Goal: Task Accomplishment & Management: Use online tool/utility

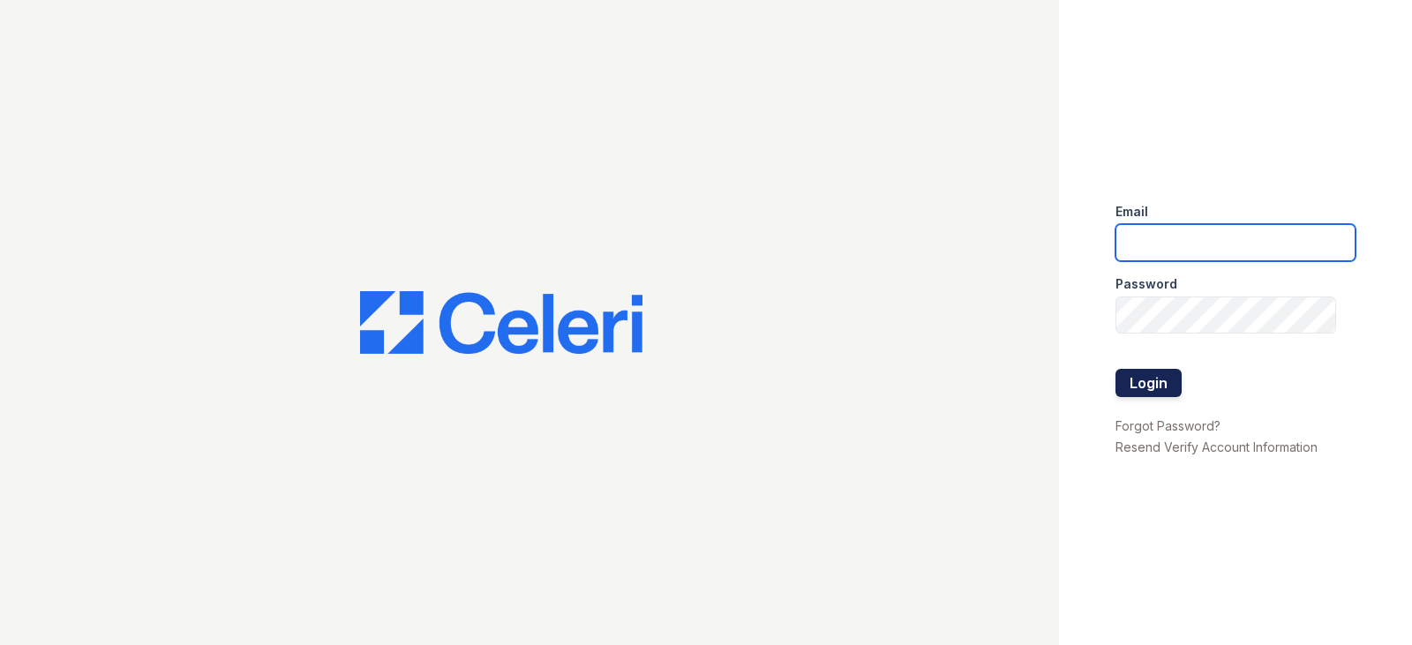
type input "[EMAIL_ADDRESS][DOMAIN_NAME]"
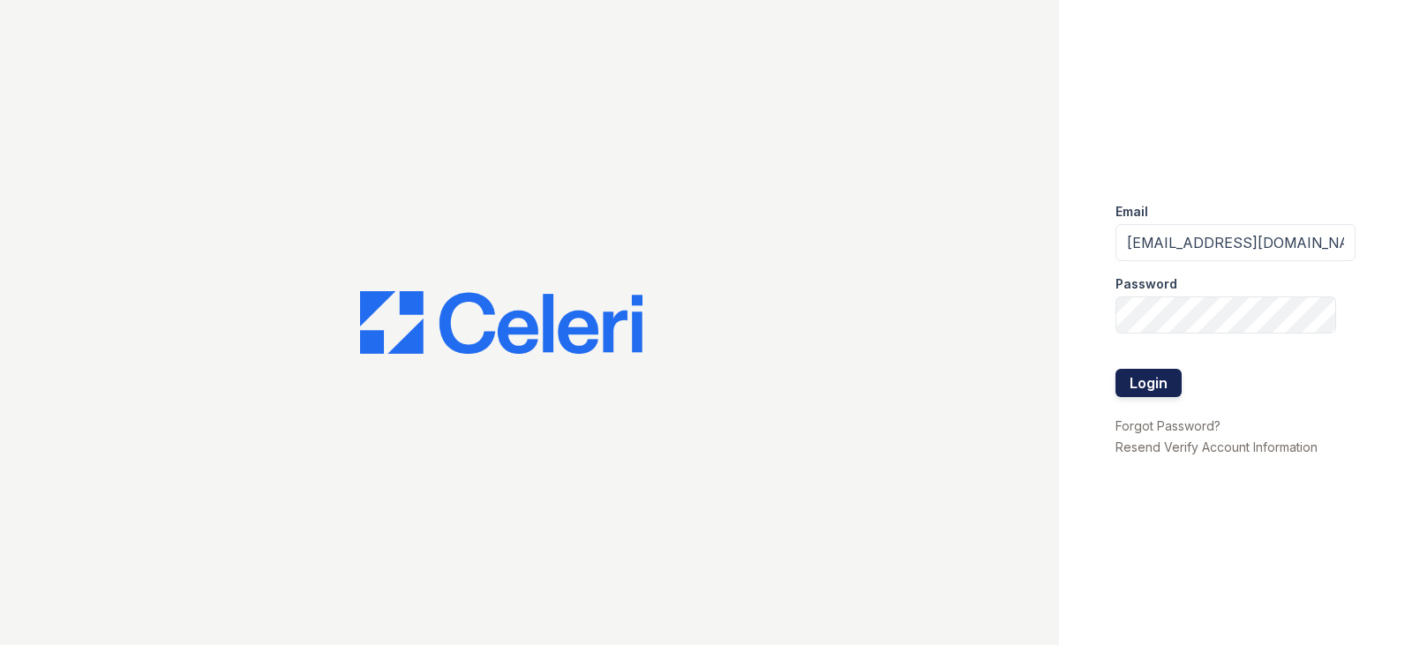
click at [1166, 376] on button "Login" at bounding box center [1148, 383] width 66 height 28
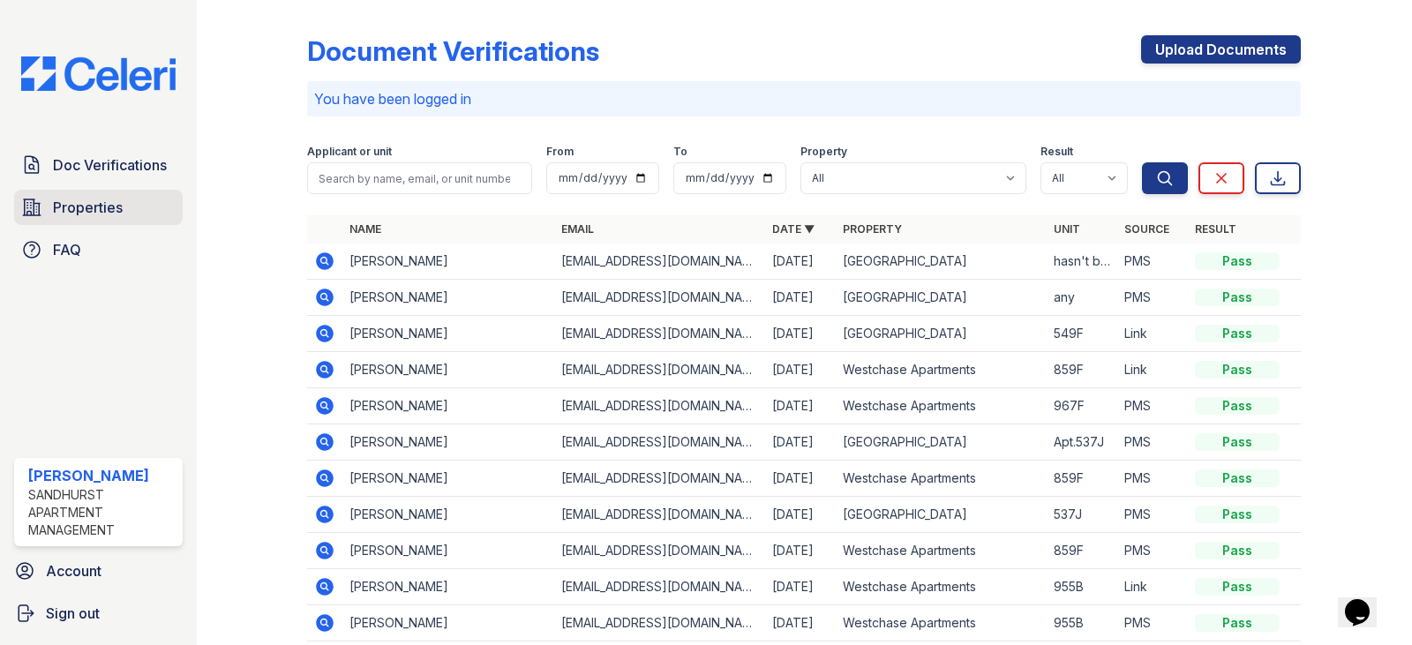
click at [99, 216] on span "Properties" at bounding box center [88, 207] width 70 height 21
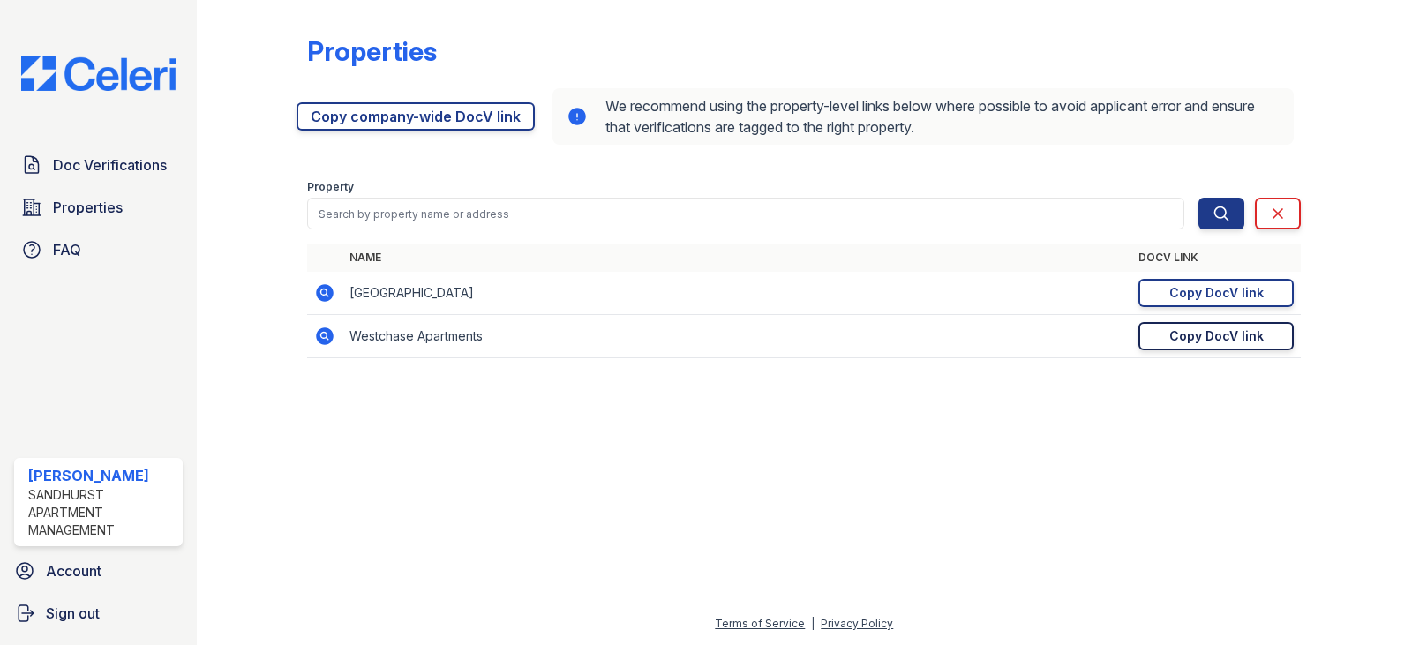
click at [1212, 334] on div "Copy DocV link" at bounding box center [1216, 336] width 94 height 18
